Goal: Obtain resource: Obtain resource

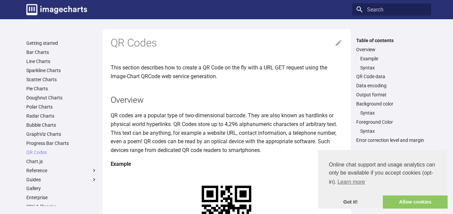
scroll to position [67, 0]
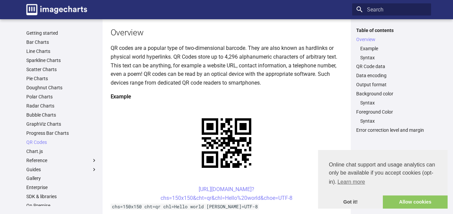
drag, startPoint x: 186, startPoint y: 126, endPoint x: 300, endPoint y: 133, distance: 114.2
click at [300, 185] on center "[URL][DOMAIN_NAME]? chs=150x150&cht=qr&chl=Hello%20world&choe=UTF-8" at bounding box center [227, 193] width 232 height 17
drag, startPoint x: 187, startPoint y: 124, endPoint x: 298, endPoint y: 133, distance: 111.3
click at [298, 185] on center "[URL][DOMAIN_NAME]? chs=150x150&cht=qr&chl=Hello%20world&choe=UTF-8" at bounding box center [227, 193] width 232 height 17
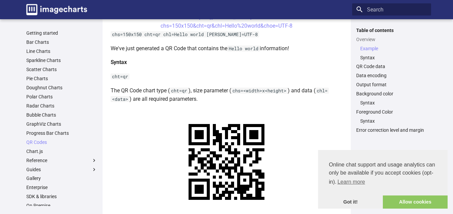
scroll to position [206, 0]
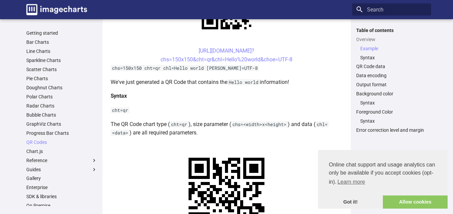
drag, startPoint x: 187, startPoint y: 97, endPoint x: 316, endPoint y: 104, distance: 129.8
copy link "[URL][DOMAIN_NAME]? chs=200x200&cht=qr&chl=This%20is%20so%20awesome&choe=UTF-8"
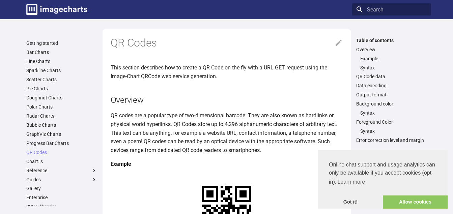
scroll to position [34, 0]
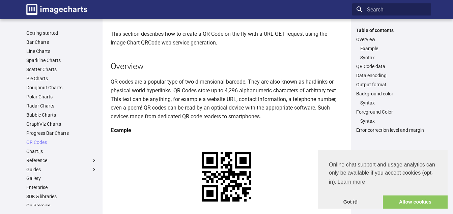
drag, startPoint x: 187, startPoint y: 159, endPoint x: 306, endPoint y: 169, distance: 119.5
copy link "[URL][DOMAIN_NAME]? chs=150x150&cht=qr&chl=Hello%20world&choe=UTF-8"
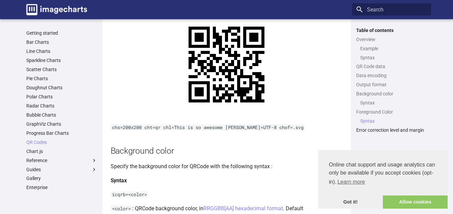
scroll to position [742, 0]
